Goal: Check status: Check status

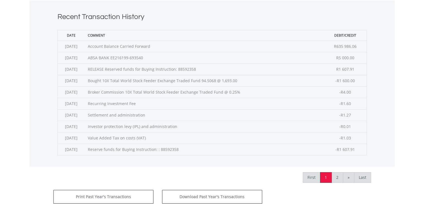
scroll to position [223, 0]
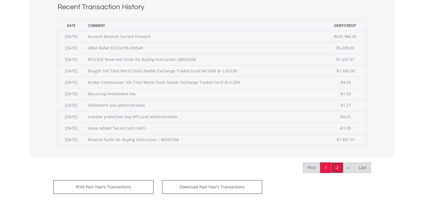
click at [337, 167] on link "2" at bounding box center [337, 167] width 12 height 11
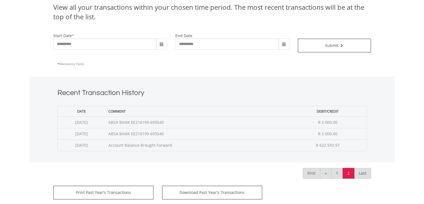
scroll to position [167, 0]
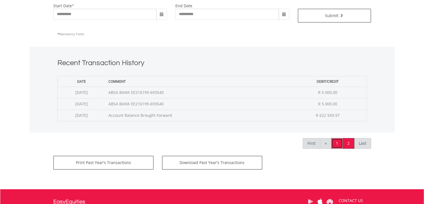
click at [337, 143] on link "1" at bounding box center [337, 143] width 12 height 11
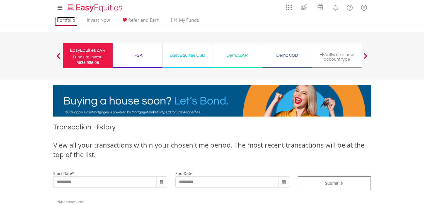
click at [64, 19] on link "Portfolio" at bounding box center [66, 21] width 23 height 9
